Goal: Task Accomplishment & Management: Manage account settings

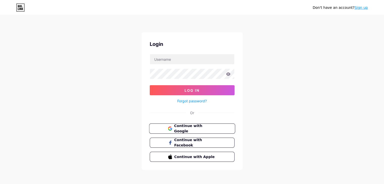
click at [194, 125] on span "Continue with Google" at bounding box center [195, 128] width 42 height 11
click at [174, 60] on input "text" at bounding box center [192, 59] width 84 height 10
click at [189, 60] on input "[PERSON_NAME]" at bounding box center [192, 59] width 84 height 10
type input "O"
click at [228, 75] on icon at bounding box center [228, 74] width 5 height 4
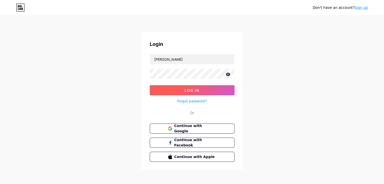
click at [187, 92] on button "Log In" at bounding box center [192, 90] width 85 height 10
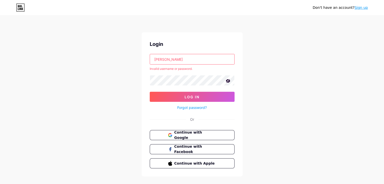
click at [176, 59] on input "Vikas Jatav" at bounding box center [192, 59] width 84 height 10
type input "V"
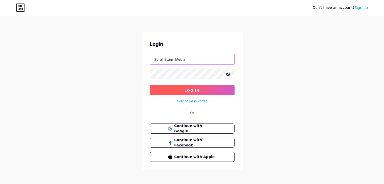
type input "Scroll Storm Media"
click at [170, 86] on button "Log In" at bounding box center [192, 90] width 85 height 10
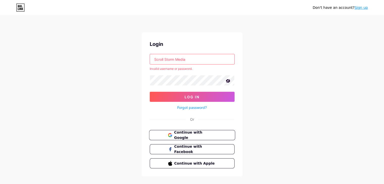
click at [173, 133] on span "Continue with Google" at bounding box center [192, 135] width 48 height 11
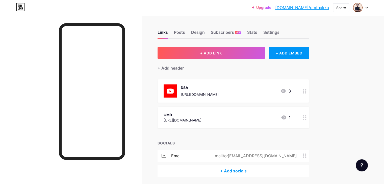
click at [367, 6] on div at bounding box center [360, 7] width 15 height 9
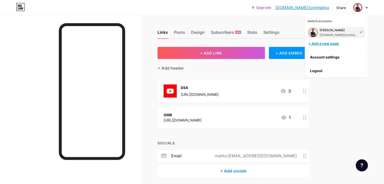
click at [339, 44] on div "+ Add a new page" at bounding box center [336, 43] width 57 height 5
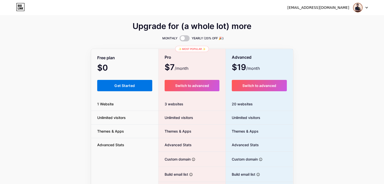
click at [116, 84] on span "Get Started" at bounding box center [124, 85] width 20 height 4
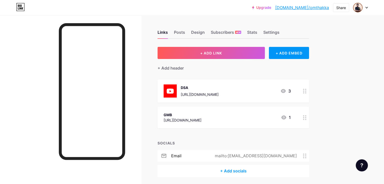
click at [366, 6] on div at bounding box center [360, 7] width 15 height 9
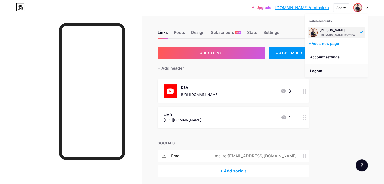
click at [316, 75] on li "Logout" at bounding box center [336, 71] width 63 height 14
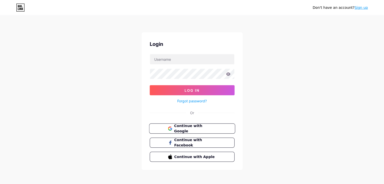
click at [179, 129] on span "Continue with Google" at bounding box center [195, 128] width 42 height 11
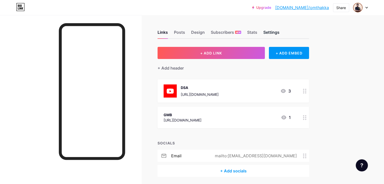
click at [279, 33] on div "Settings" at bounding box center [271, 33] width 16 height 9
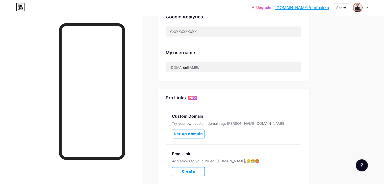
scroll to position [173, 0]
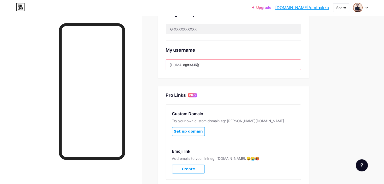
click at [224, 63] on input "omthakka" at bounding box center [233, 65] width 135 height 10
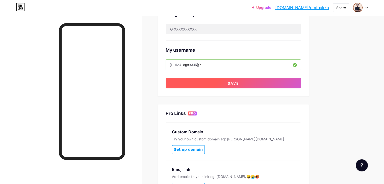
type input "omthakkar"
click at [208, 82] on button "Save" at bounding box center [232, 83] width 135 height 10
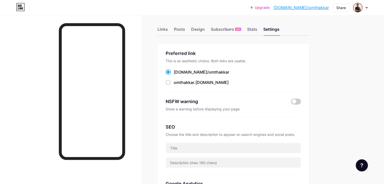
scroll to position [0, 0]
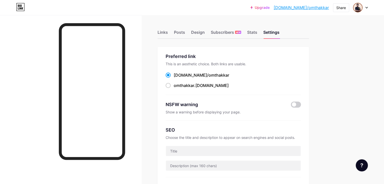
click at [368, 7] on div "Upgrade bio.link/omthak... bio.link/omthakkar Share Switch accounts Om Thakkar …" at bounding box center [192, 7] width 384 height 9
click at [366, 8] on icon at bounding box center [366, 8] width 3 height 2
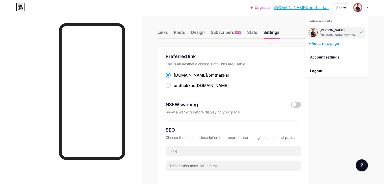
click at [325, 22] on span "Switch accounts" at bounding box center [319, 21] width 24 height 4
click at [310, 45] on div "+ Add a new page" at bounding box center [336, 43] width 57 height 5
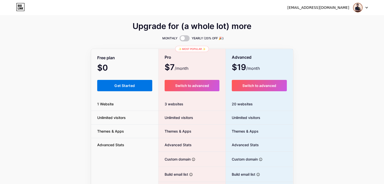
click at [125, 85] on span "Get Started" at bounding box center [124, 85] width 20 height 4
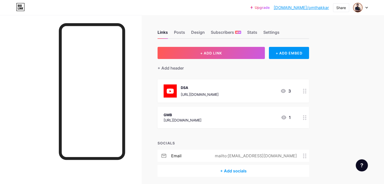
click at [366, 7] on icon at bounding box center [366, 8] width 3 height 2
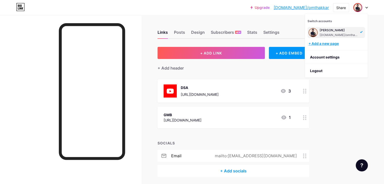
click at [333, 42] on div "+ Add a new page" at bounding box center [336, 43] width 57 height 5
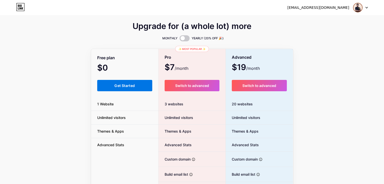
click at [140, 82] on button "Get Started" at bounding box center [124, 85] width 55 height 11
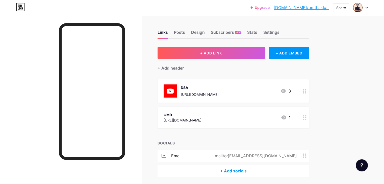
click at [365, 7] on icon at bounding box center [366, 8] width 3 height 2
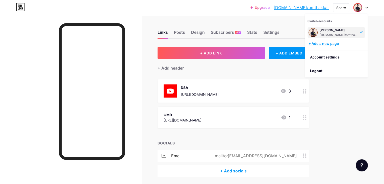
click at [344, 46] on div "+ Add a new page" at bounding box center [336, 43] width 57 height 5
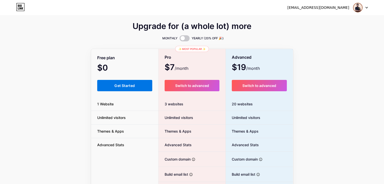
click at [129, 91] on button "Get Started" at bounding box center [124, 85] width 55 height 11
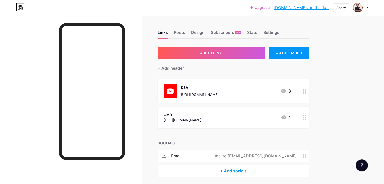
click at [312, 6] on link "[DOMAIN_NAME]/omthakkar" at bounding box center [300, 8] width 55 height 6
click at [363, 8] on div at bounding box center [360, 7] width 15 height 9
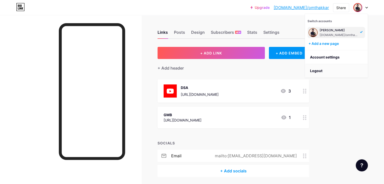
click at [328, 70] on li "Logout" at bounding box center [336, 71] width 63 height 14
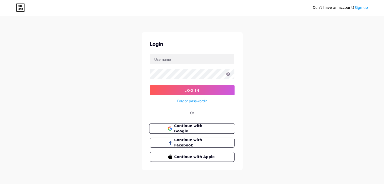
click at [206, 130] on span "Continue with Google" at bounding box center [195, 128] width 42 height 11
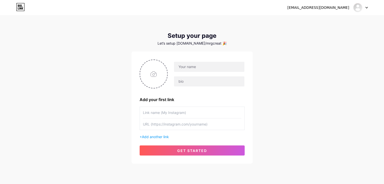
click at [286, 141] on div "[EMAIL_ADDRESS][DOMAIN_NAME] Dashboard Logout Setup your page Let’s setup [DOMA…" at bounding box center [192, 90] width 384 height 180
click at [211, 43] on div "Let’s setup [DOMAIN_NAME]/mrgcreat 🎉" at bounding box center [191, 43] width 121 height 4
click at [212, 43] on div "Let’s setup [DOMAIN_NAME]/mrgcreat 🎉" at bounding box center [191, 43] width 121 height 4
click at [211, 43] on div "Let’s setup bio.link/mrgcreat 🎉" at bounding box center [191, 43] width 121 height 4
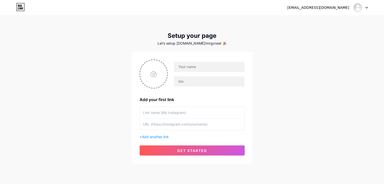
click at [212, 44] on div "Let’s setup bio.link/mrgcreat 🎉" at bounding box center [191, 43] width 121 height 4
click at [193, 68] on input "text" at bounding box center [209, 67] width 70 height 10
type input "Scroll [PERSON_NAME] Media"
click at [187, 78] on input "text" at bounding box center [209, 81] width 70 height 10
click at [229, 80] on input "📱 Social Media Marketer | Helping brands grow online 🚀 | DM for ads & collabs" at bounding box center [209, 81] width 70 height 10
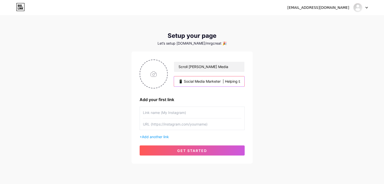
click at [229, 80] on input "📱 Social Media Marketer | Helping brands grow online 🚀 | DM for ads & collabs" at bounding box center [209, 81] width 70 height 10
paste input "⚡ “From Scroll to Goal, we take control.” 🎯 SMM Experts | Creative Content | Vi…"
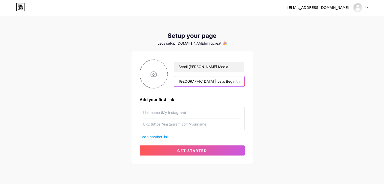
type input "⚡ “From Scroll to Goal, we take control.” 🎯 SMM Experts | Creative Content | Vi…"
click at [209, 114] on input "text" at bounding box center [192, 112] width 98 height 11
type input "Scroll [PERSON_NAME] Media"
click at [194, 126] on input "text" at bounding box center [192, 124] width 98 height 11
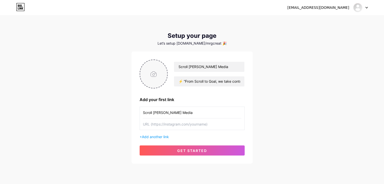
click at [148, 76] on input "file" at bounding box center [153, 74] width 27 height 28
type input "C:\fakepath\WhatsApp Image 2025-08-14 at 15.02.05_6a594042.jpg"
click at [152, 137] on span "Add another link" at bounding box center [155, 137] width 27 height 4
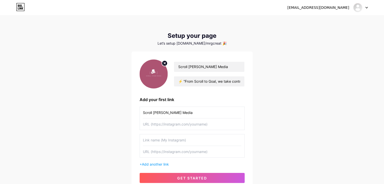
scroll to position [34, 0]
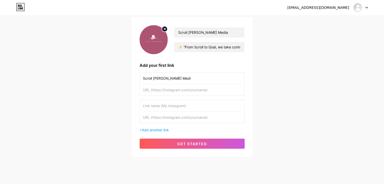
type input "Scroll [PERSON_NAME] Media"
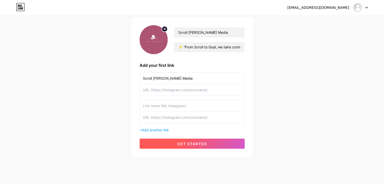
click at [175, 141] on button "get started" at bounding box center [192, 144] width 105 height 10
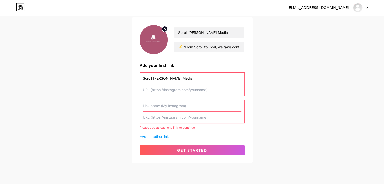
click at [168, 93] on input "text" at bounding box center [192, 89] width 98 height 11
click at [168, 91] on input "text" at bounding box center [192, 89] width 98 height 11
paste input "https://www.instagram.com/digitalomthakkar/"
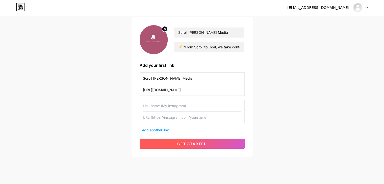
type input "https://www.instagram.com/digitalomthakkar/"
click at [187, 148] on button "get started" at bounding box center [192, 144] width 105 height 10
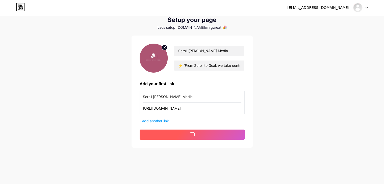
scroll to position [16, 0]
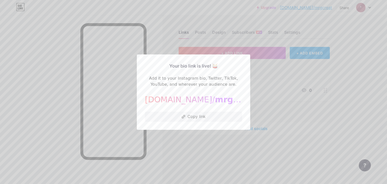
click at [205, 145] on div at bounding box center [193, 92] width 387 height 184
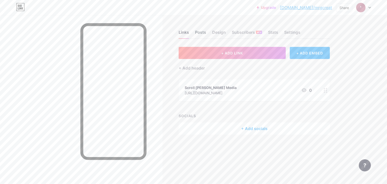
click at [199, 35] on div "Posts" at bounding box center [200, 33] width 11 height 9
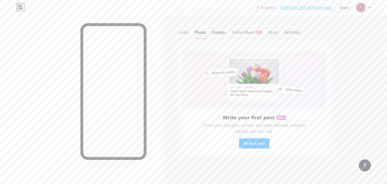
click at [214, 29] on div "Design" at bounding box center [219, 33] width 14 height 9
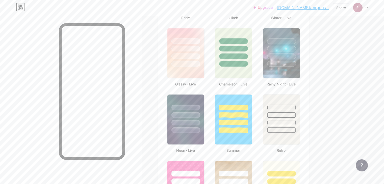
scroll to position [259, 0]
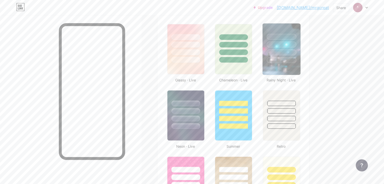
click at [291, 51] on div at bounding box center [281, 52] width 30 height 6
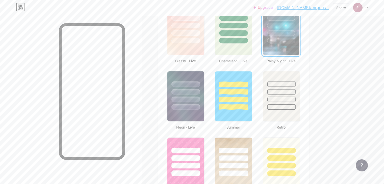
scroll to position [279, 0]
click at [296, 85] on div at bounding box center [281, 83] width 30 height 6
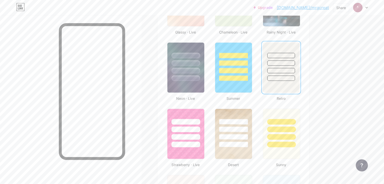
scroll to position [309, 0]
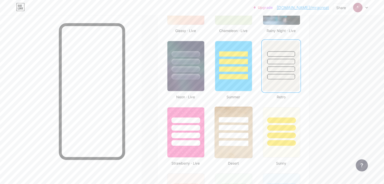
click at [248, 146] on img at bounding box center [233, 132] width 38 height 51
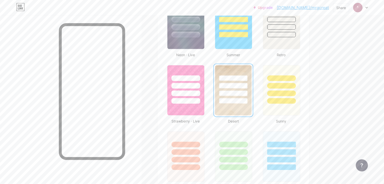
scroll to position [351, 0]
click at [203, 113] on img at bounding box center [186, 89] width 38 height 51
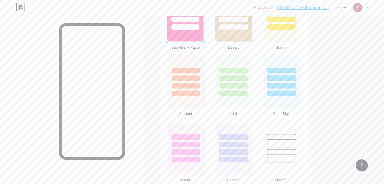
scroll to position [426, 0]
click at [296, 149] on div at bounding box center [281, 152] width 30 height 6
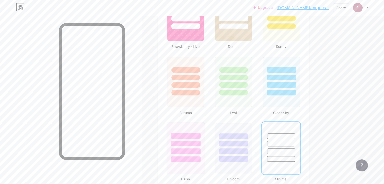
click at [205, 155] on div at bounding box center [186, 143] width 38 height 40
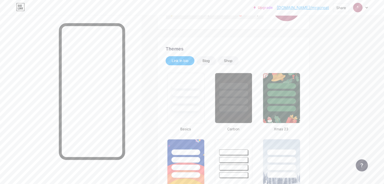
scroll to position [80, 0]
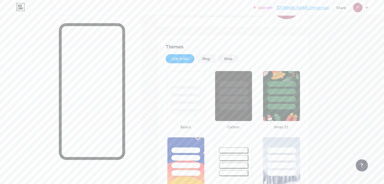
click at [244, 111] on div at bounding box center [233, 96] width 37 height 50
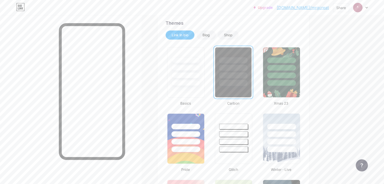
scroll to position [105, 0]
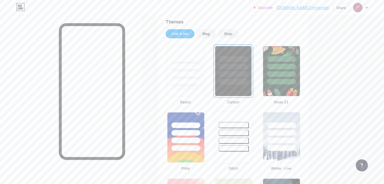
click at [248, 138] on div at bounding box center [234, 141] width 30 height 6
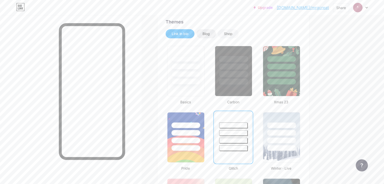
click at [210, 34] on div "Blog" at bounding box center [205, 33] width 7 height 5
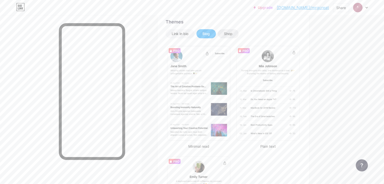
click at [238, 32] on div "Shop" at bounding box center [228, 33] width 21 height 9
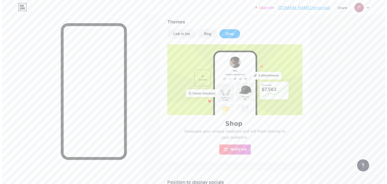
scroll to position [0, 0]
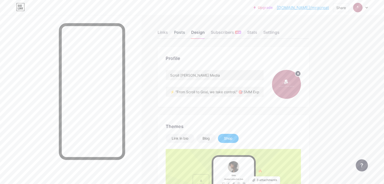
click at [185, 32] on div "Posts" at bounding box center [179, 33] width 11 height 9
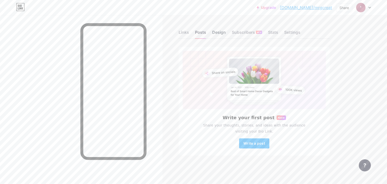
click at [221, 33] on div "Design" at bounding box center [219, 33] width 14 height 9
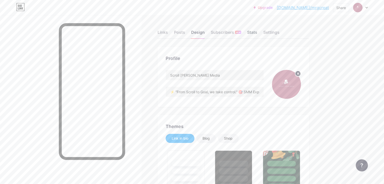
click at [257, 34] on div "Stats" at bounding box center [252, 33] width 10 height 9
click at [279, 31] on div "Settings" at bounding box center [271, 33] width 16 height 9
click at [205, 33] on div "Design" at bounding box center [198, 33] width 14 height 9
click at [185, 34] on div "Posts" at bounding box center [179, 33] width 11 height 9
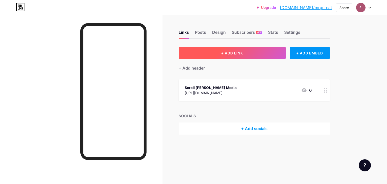
click at [203, 56] on button "+ ADD LINK" at bounding box center [232, 53] width 107 height 12
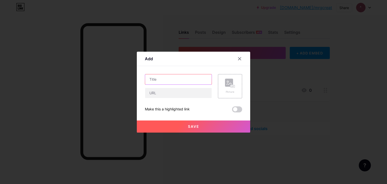
click at [184, 79] on input "text" at bounding box center [178, 79] width 67 height 10
type input "Youtube"
click at [176, 94] on input "text" at bounding box center [178, 93] width 67 height 10
type input "[URL][DOMAIN_NAME]"
click at [188, 126] on span "Save" at bounding box center [193, 126] width 11 height 4
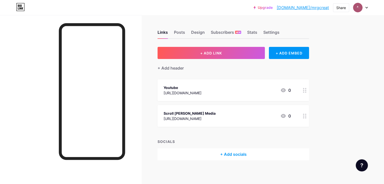
drag, startPoint x: 149, startPoint y: 114, endPoint x: 56, endPoint y: 122, distance: 93.9
click at [56, 122] on div at bounding box center [70, 107] width 141 height 184
click at [309, 117] on div at bounding box center [304, 116] width 9 height 22
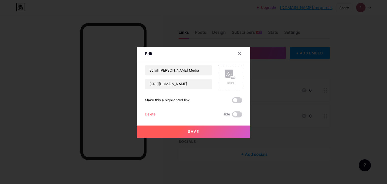
click at [150, 115] on div "Delete" at bounding box center [150, 114] width 11 height 6
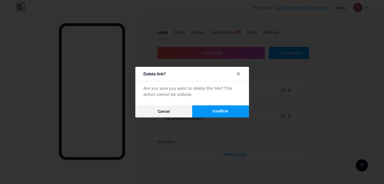
click at [215, 109] on span "Confirm" at bounding box center [220, 111] width 16 height 5
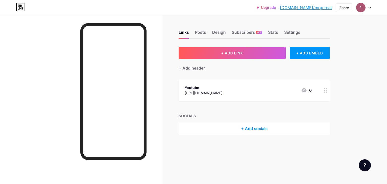
click at [304, 7] on link "[DOMAIN_NAME]/mrgcreat" at bounding box center [306, 8] width 52 height 6
click at [311, 8] on link "[DOMAIN_NAME]/mrgcreat" at bounding box center [306, 8] width 52 height 6
click at [295, 33] on div "Settings" at bounding box center [293, 33] width 16 height 9
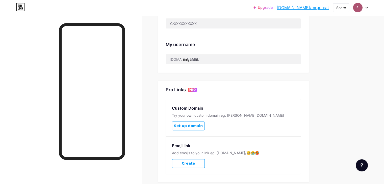
scroll to position [206, 0]
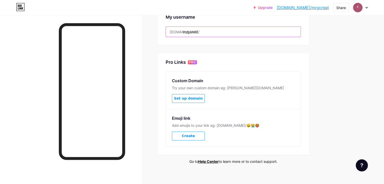
click at [224, 31] on input "mrgcreat" at bounding box center [233, 32] width 135 height 10
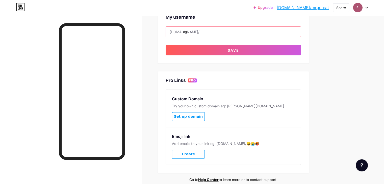
type input "m"
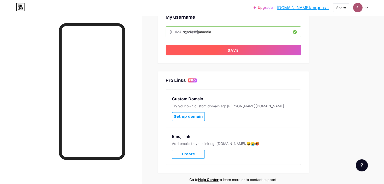
type input "scrollstrommedia"
click at [241, 50] on button "Save" at bounding box center [232, 50] width 135 height 10
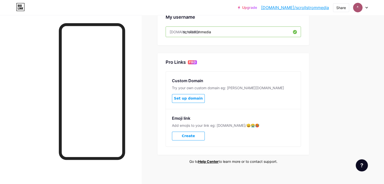
drag, startPoint x: 283, startPoint y: 7, endPoint x: 220, endPoint y: 5, distance: 62.6
click at [220, 5] on div "Upgrade [DOMAIN_NAME]/scroll... [DOMAIN_NAME]/scrollstrommedia Share Switch acc…" at bounding box center [192, 7] width 384 height 9
click at [290, 7] on link "[DOMAIN_NAME]/scrollstrommedia" at bounding box center [295, 8] width 68 height 6
